Goal: Find specific page/section: Find specific page/section

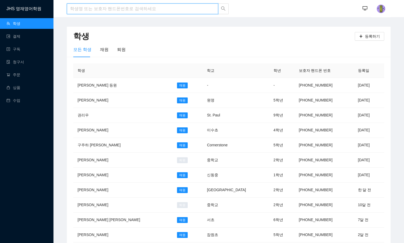
click at [188, 9] on input "search" at bounding box center [142, 8] width 151 height 11
type input "t"
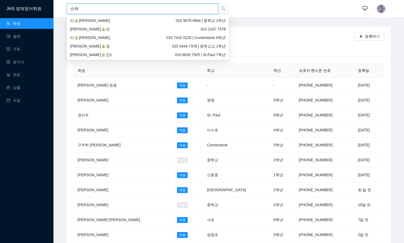
type input "소현"
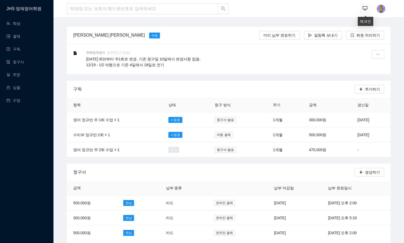
click at [366, 9] on icon "desktop" at bounding box center [364, 8] width 5 height 4
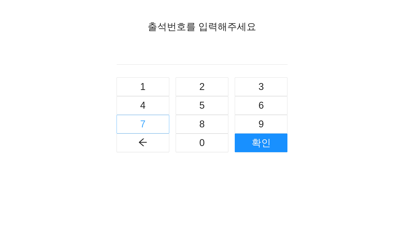
click at [162, 125] on button "7" at bounding box center [142, 124] width 53 height 19
click at [156, 81] on button "1" at bounding box center [142, 86] width 53 height 19
click at [186, 142] on button "0" at bounding box center [201, 143] width 53 height 19
click at [153, 122] on button "7" at bounding box center [142, 124] width 53 height 19
type input "7107"
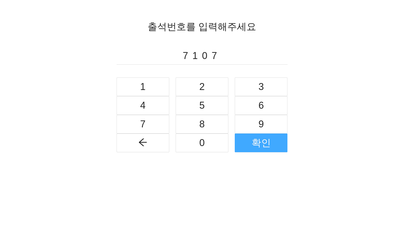
click at [250, 143] on button "확인" at bounding box center [260, 143] width 53 height 19
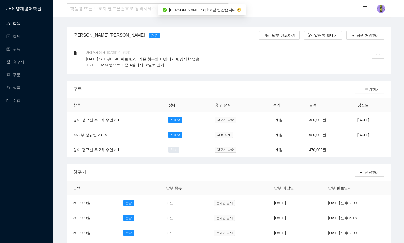
click at [12, 26] on link "학생" at bounding box center [13, 23] width 14 height 4
